Goal: Find specific page/section: Find specific page/section

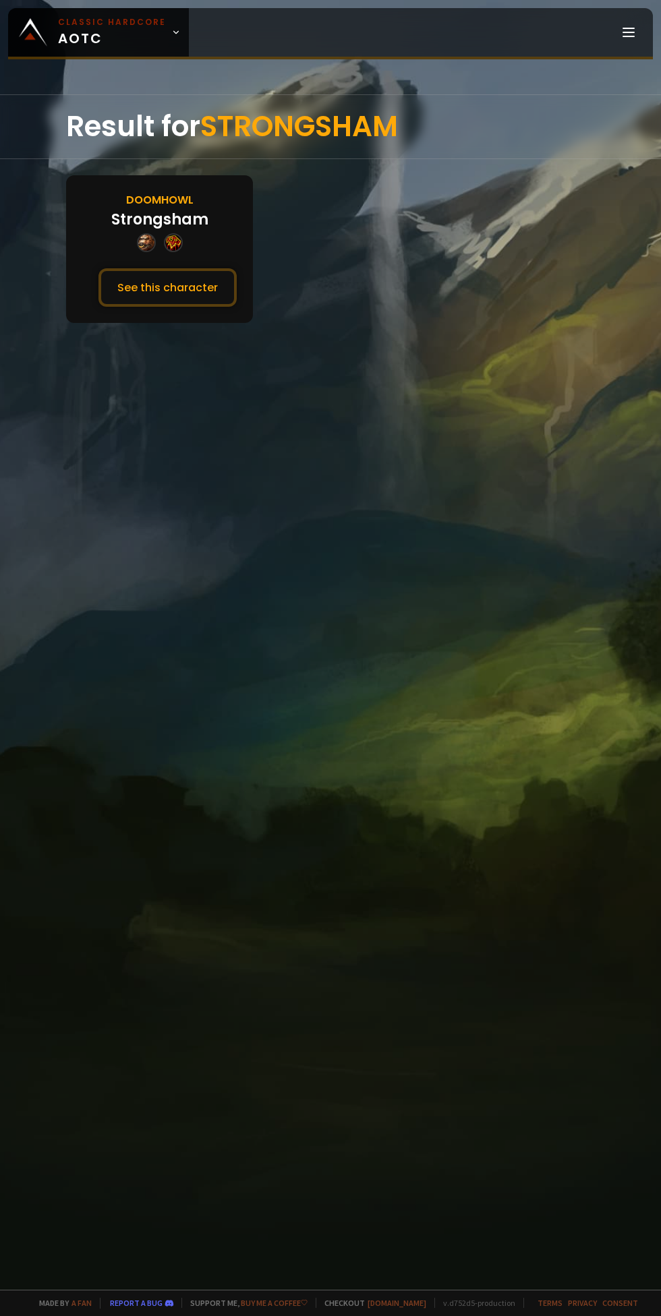
click at [168, 280] on button "See this character" at bounding box center [167, 287] width 138 height 38
click at [169, 304] on button "See this character" at bounding box center [167, 287] width 138 height 38
click at [179, 283] on button "See this character" at bounding box center [167, 287] width 138 height 38
